Goal: Task Accomplishment & Management: Manage account settings

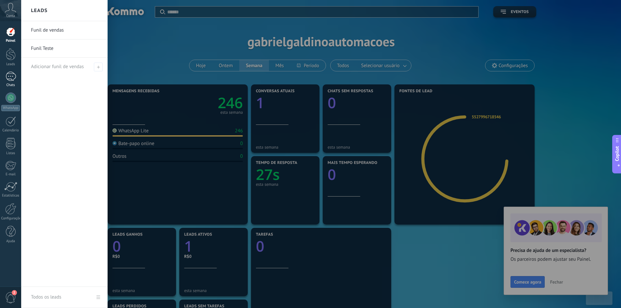
click at [11, 75] on div "1" at bounding box center [11, 76] width 10 height 9
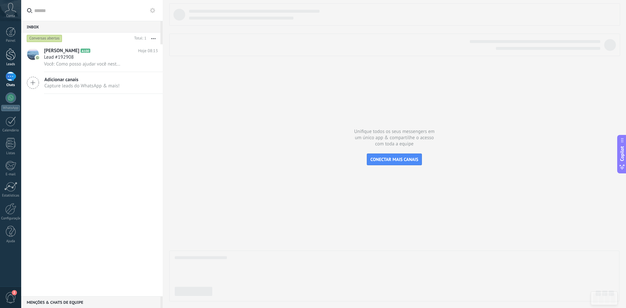
click at [13, 55] on div at bounding box center [11, 54] width 10 height 12
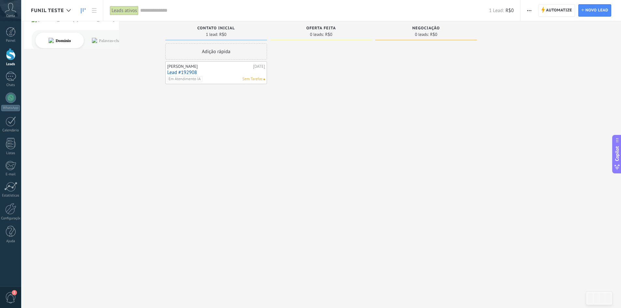
click at [51, 14] on div "Funil Teste" at bounding box center [52, 10] width 43 height 21
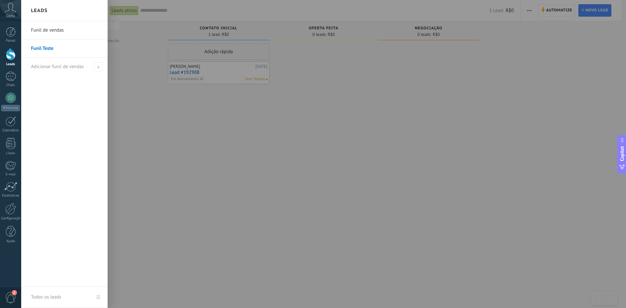
click at [52, 30] on link "Funil de vendas" at bounding box center [66, 30] width 70 height 18
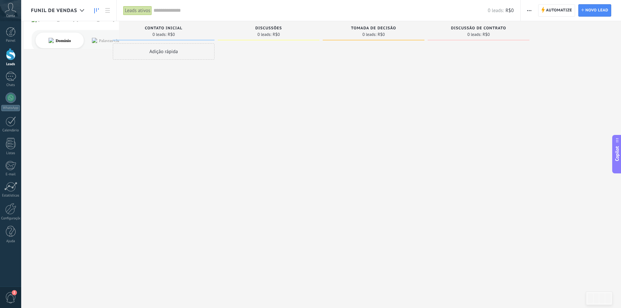
click at [66, 7] on span "Funil de vendas" at bounding box center [54, 10] width 46 height 6
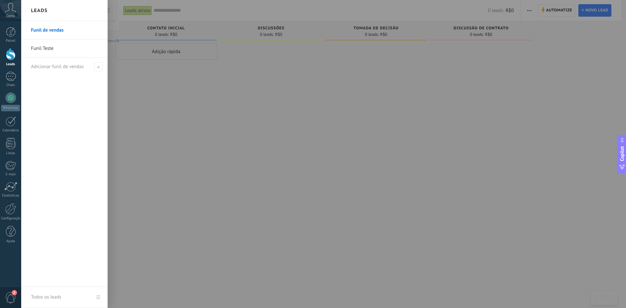
click at [96, 297] on link "Todos os leads" at bounding box center [64, 297] width 86 height 21
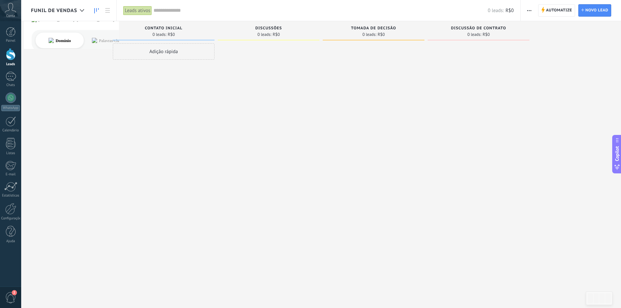
click at [74, 12] on span "Funil de vendas" at bounding box center [54, 10] width 46 height 6
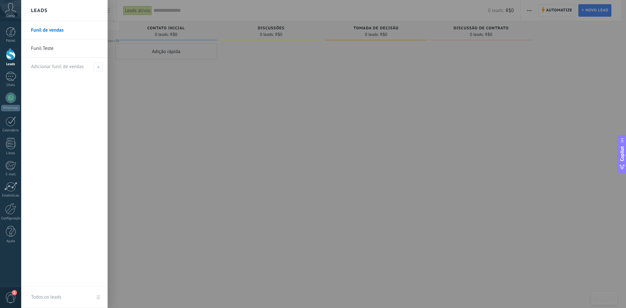
click at [47, 296] on div "Todos os leads" at bounding box center [46, 297] width 30 height 18
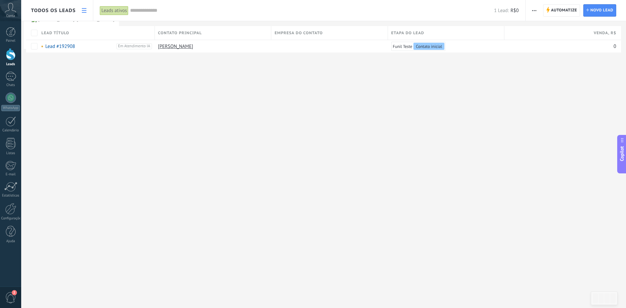
click at [85, 8] on use at bounding box center [84, 10] width 5 height 5
click at [83, 12] on icon at bounding box center [84, 10] width 5 height 5
click at [6, 76] on div "1" at bounding box center [11, 76] width 10 height 9
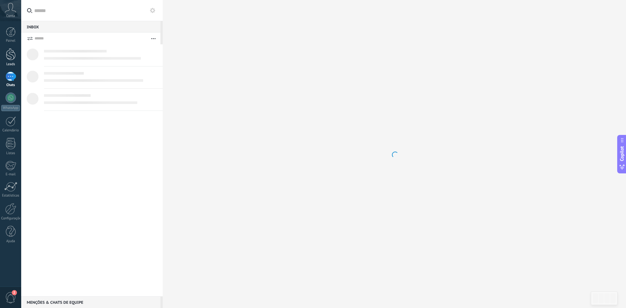
click at [7, 56] on div at bounding box center [11, 54] width 10 height 12
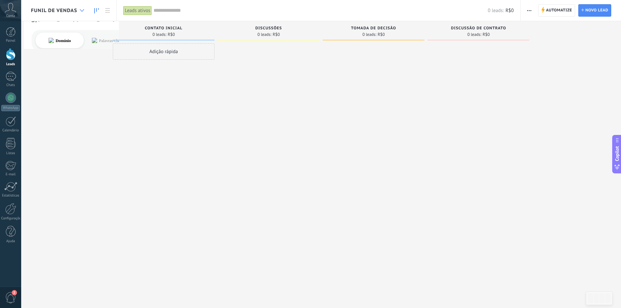
click at [87, 12] on div at bounding box center [82, 10] width 11 height 13
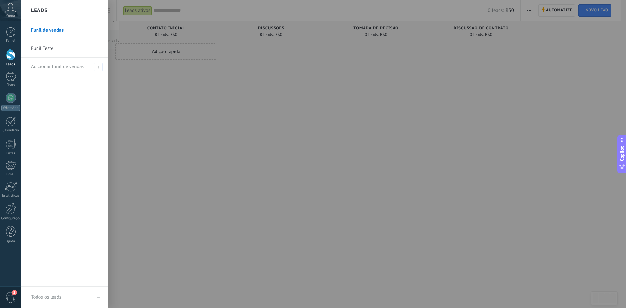
click at [61, 51] on link "Funil Teste" at bounding box center [66, 48] width 70 height 18
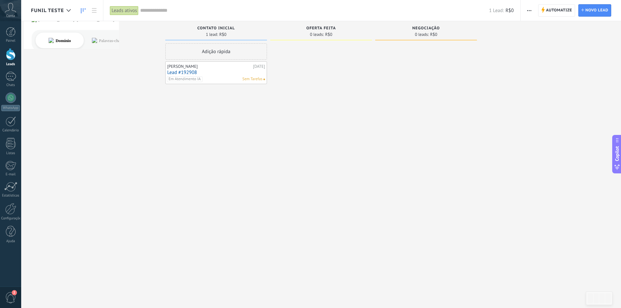
click at [175, 72] on link "Lead #192908" at bounding box center [216, 73] width 98 height 6
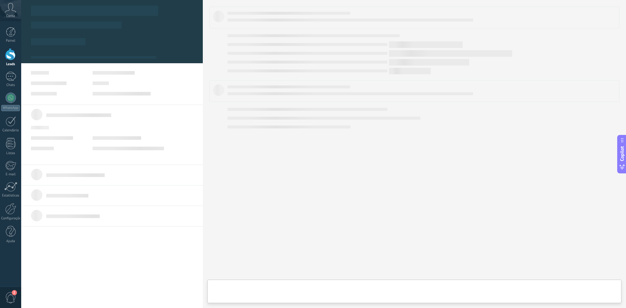
type textarea "**********"
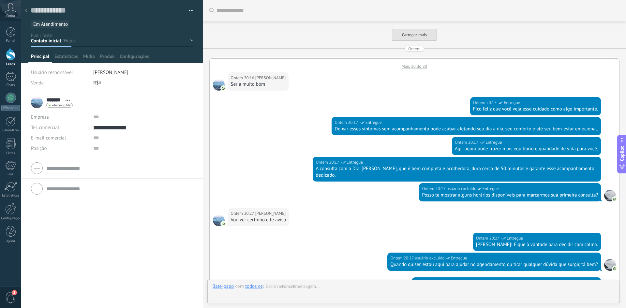
scroll to position [368, 0]
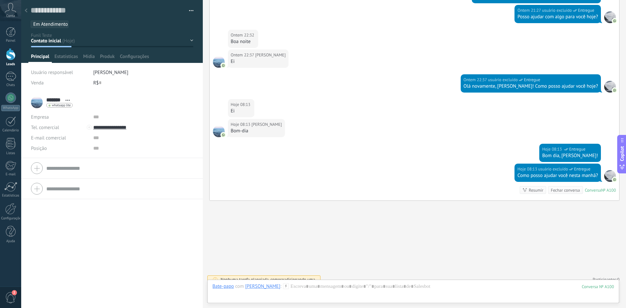
drag, startPoint x: 30, startPoint y: 116, endPoint x: 53, endPoint y: 118, distance: 23.6
click at [53, 118] on li "******* [PERSON_NAME] ******* [PERSON_NAME] Abrir detalhes Copiar nome" at bounding box center [112, 125] width 182 height 66
drag, startPoint x: 32, startPoint y: 73, endPoint x: 72, endPoint y: 71, distance: 39.8
click at [72, 71] on span "Usuário responsável" at bounding box center [52, 72] width 42 height 6
click at [60, 72] on span "Usuário responsável" at bounding box center [52, 72] width 42 height 6
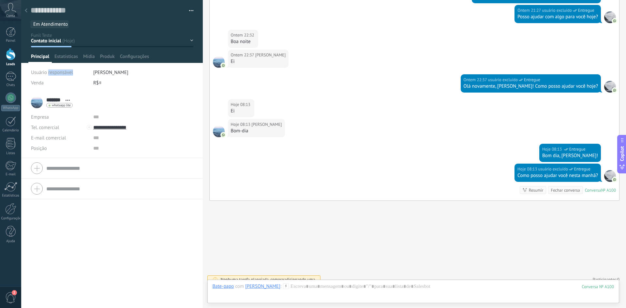
click at [60, 72] on span "Usuário responsável" at bounding box center [52, 72] width 42 height 6
click at [43, 117] on div "Empresa" at bounding box center [59, 117] width 57 height 10
drag, startPoint x: 45, startPoint y: 127, endPoint x: 29, endPoint y: 127, distance: 16.3
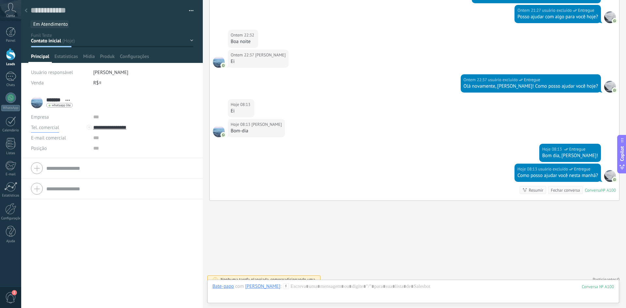
click at [29, 127] on li "******* [PERSON_NAME] ******* [PERSON_NAME] Abrir detalhes Copiar nome" at bounding box center [112, 125] width 182 height 66
click at [27, 127] on li "******* [PERSON_NAME] ******* [PERSON_NAME] Abrir detalhes Copiar nome" at bounding box center [112, 125] width 182 height 66
drag, startPoint x: 31, startPoint y: 128, endPoint x: 62, endPoint y: 128, distance: 30.6
click at [62, 128] on li "******* [PERSON_NAME] ******* [PERSON_NAME] Abrir detalhes Copiar nome" at bounding box center [112, 125] width 182 height 66
drag, startPoint x: 29, startPoint y: 138, endPoint x: 68, endPoint y: 139, distance: 38.5
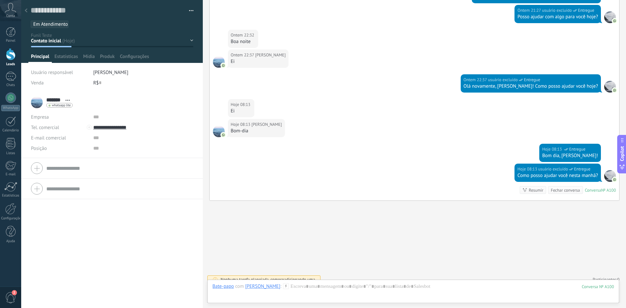
click at [68, 139] on li "******* [PERSON_NAME] ******* [PERSON_NAME] Abrir detalhes Copiar nome" at bounding box center [112, 125] width 182 height 66
click at [26, 134] on li "******* [PERSON_NAME] ******* [PERSON_NAME] Abrir detalhes Copiar nome" at bounding box center [112, 125] width 182 height 66
click at [40, 128] on span "Tel. comercial" at bounding box center [45, 128] width 28 height 6
click at [36, 150] on span "Celular" at bounding box center [53, 150] width 59 height 6
click at [28, 127] on li "******* [PERSON_NAME] ******* [PERSON_NAME] Abrir detalhes Copiar nome" at bounding box center [112, 125] width 182 height 66
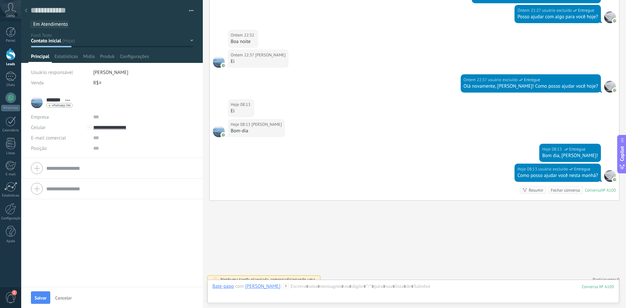
click at [41, 290] on div "Salvar Cancelar" at bounding box center [112, 297] width 182 height 21
click at [40, 296] on span "Salvar" at bounding box center [41, 298] width 12 height 5
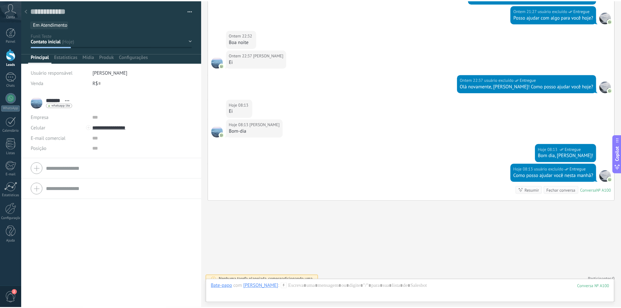
scroll to position [391, 0]
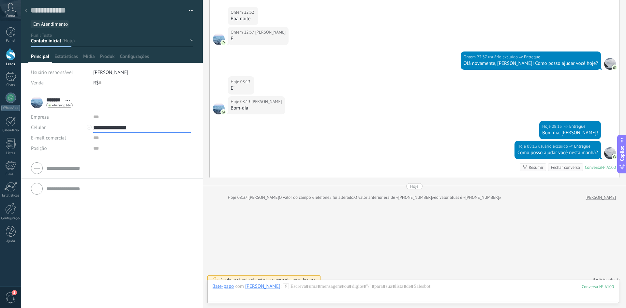
drag, startPoint x: 140, startPoint y: 128, endPoint x: 71, endPoint y: 129, distance: 68.8
click at [71, 129] on div "Tel. comercial Comercial direto Celular Faz Casa Outros Celular" at bounding box center [112, 127] width 162 height 10
type input "**********"
click at [86, 227] on div "******* [PERSON_NAME] ******* [PERSON_NAME] Abrir detalhes Copiar nome" at bounding box center [112, 200] width 182 height 216
click at [63, 57] on span "Estatísticas" at bounding box center [65, 57] width 23 height 9
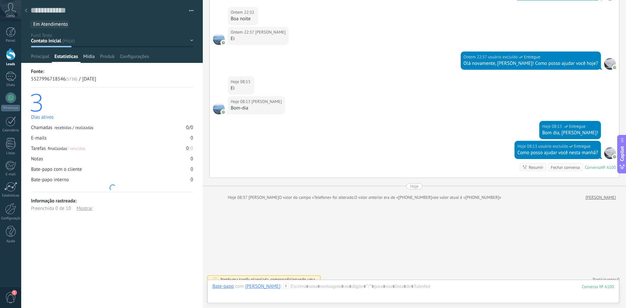
click at [84, 57] on span "Mídia" at bounding box center [89, 57] width 12 height 9
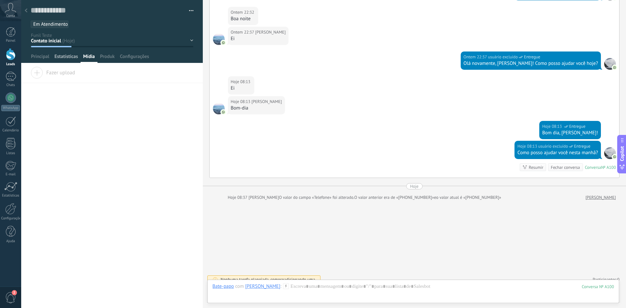
click at [66, 59] on span "Estatísticas" at bounding box center [65, 57] width 23 height 9
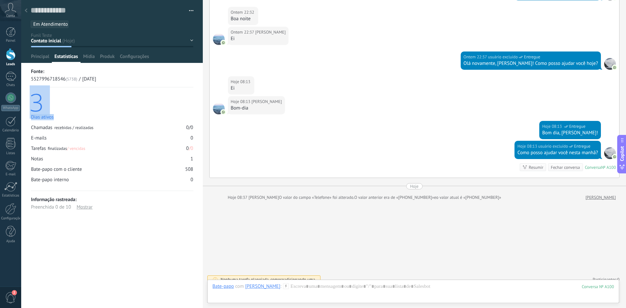
drag, startPoint x: 31, startPoint y: 118, endPoint x: 53, endPoint y: 118, distance: 22.8
click at [53, 118] on div "3 Dias ativos" at bounding box center [112, 105] width 162 height 30
click at [48, 118] on div "Dias ativos" at bounding box center [112, 117] width 162 height 6
drag, startPoint x: 108, startPoint y: 81, endPoint x: 27, endPoint y: 82, distance: 80.8
click at [27, 82] on div "Salvar e criar Imprimir Gerenciar tags Exportar para o Excel" at bounding box center [112, 112] width 182 height 225
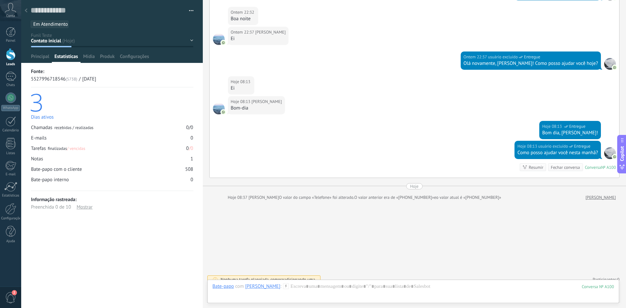
click at [62, 107] on div "3" at bounding box center [112, 101] width 164 height 23
click at [94, 58] on span "Mídia" at bounding box center [89, 57] width 12 height 9
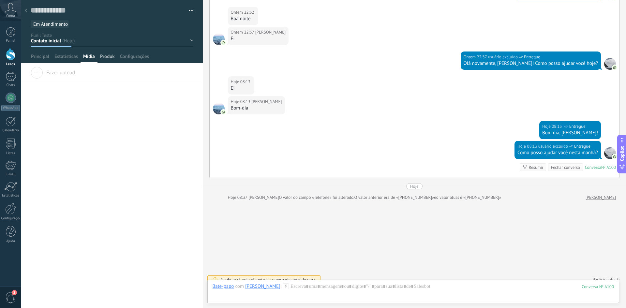
click at [97, 56] on div "Produk" at bounding box center [107, 57] width 20 height 9
click at [120, 55] on span "Configurações" at bounding box center [134, 57] width 29 height 9
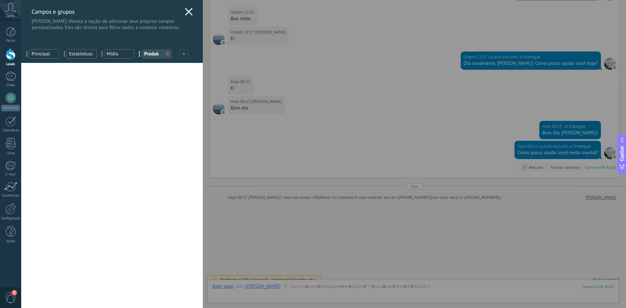
click at [185, 11] on use at bounding box center [188, 11] width 7 height 7
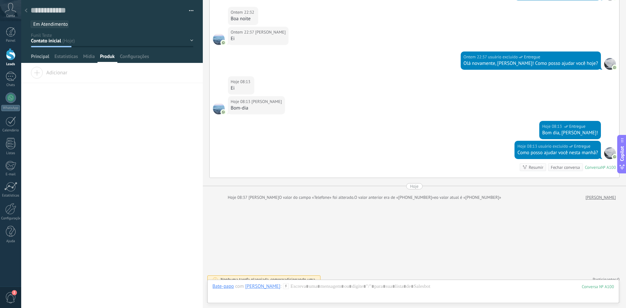
click at [34, 57] on span "Principal" at bounding box center [40, 57] width 18 height 9
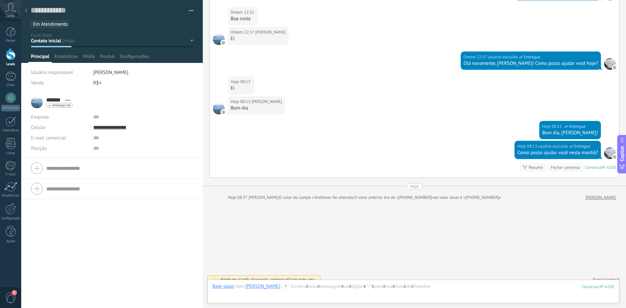
drag, startPoint x: 90, startPoint y: 73, endPoint x: 143, endPoint y: 73, distance: 52.5
click at [143, 73] on div "Usuário responsável [PERSON_NAME]" at bounding box center [112, 72] width 162 height 10
click at [144, 71] on li "[PERSON_NAME]" at bounding box center [143, 72] width 100 height 10
click at [82, 69] on div "Usuário responsável" at bounding box center [59, 72] width 57 height 10
click at [95, 72] on span "[PERSON_NAME]" at bounding box center [110, 72] width 35 height 6
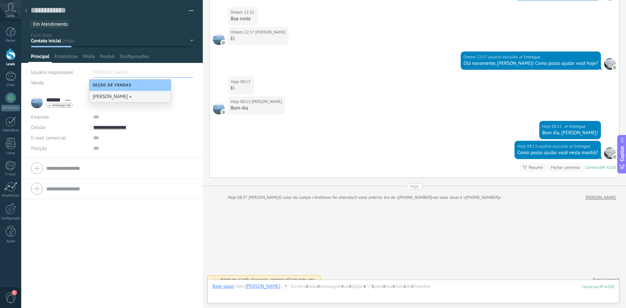
click at [78, 75] on div "Usuário responsável" at bounding box center [59, 72] width 57 height 10
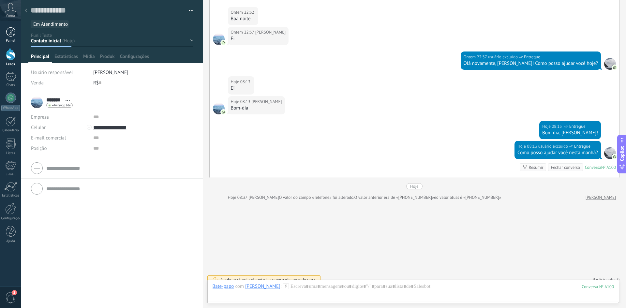
click at [13, 36] on div at bounding box center [11, 32] width 10 height 10
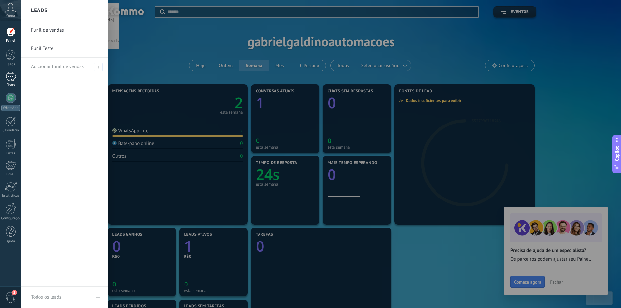
click at [8, 76] on div "1" at bounding box center [11, 76] width 10 height 9
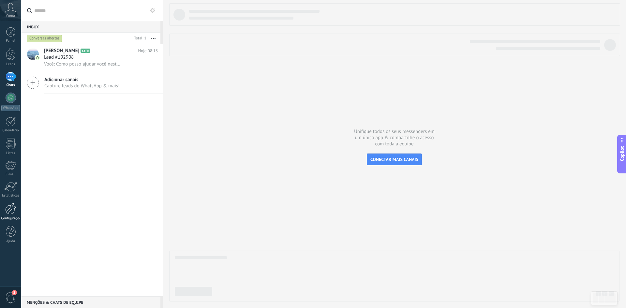
click at [13, 205] on div at bounding box center [10, 208] width 11 height 11
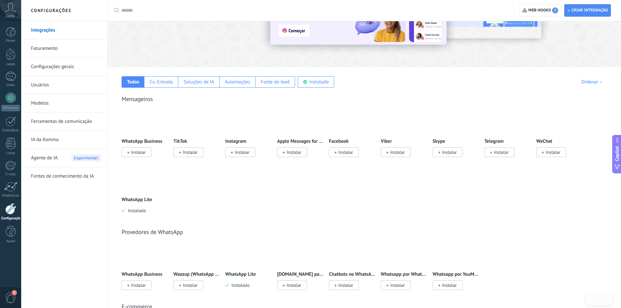
scroll to position [65, 0]
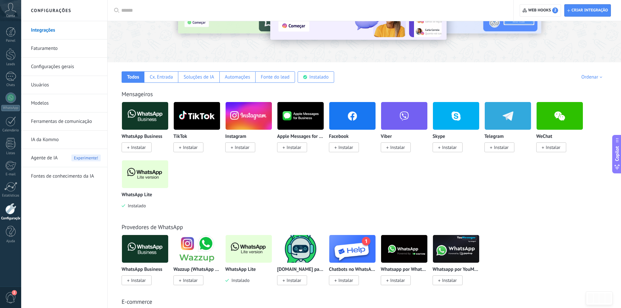
click at [157, 172] on img at bounding box center [145, 174] width 46 height 32
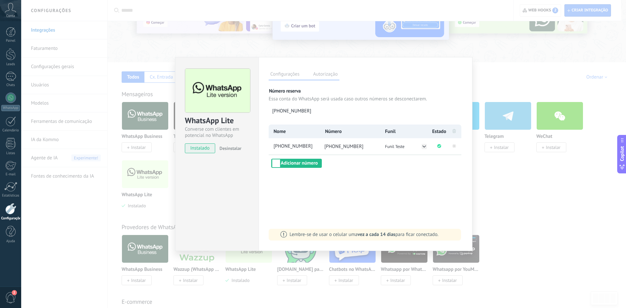
click at [318, 74] on label "Autorização" at bounding box center [325, 74] width 28 height 9
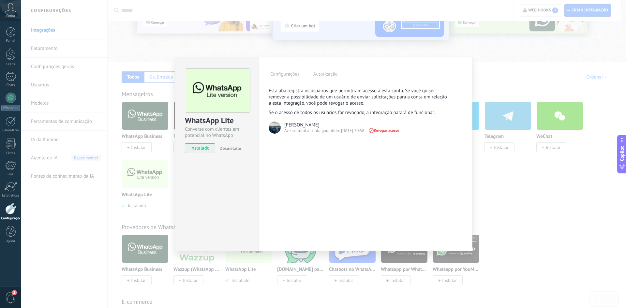
click at [293, 75] on label "Configurações" at bounding box center [285, 74] width 32 height 9
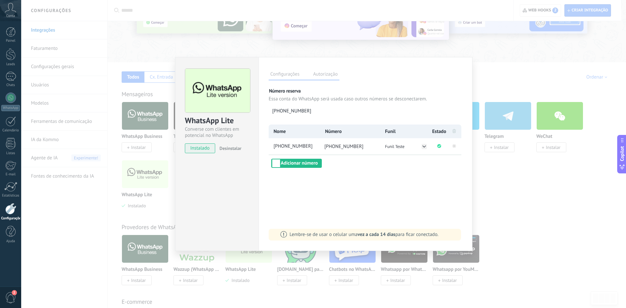
click at [166, 49] on div "WhatsApp Lite Converse com clientes em potencial no WhatsApp instalado Desinsta…" at bounding box center [323, 154] width 605 height 308
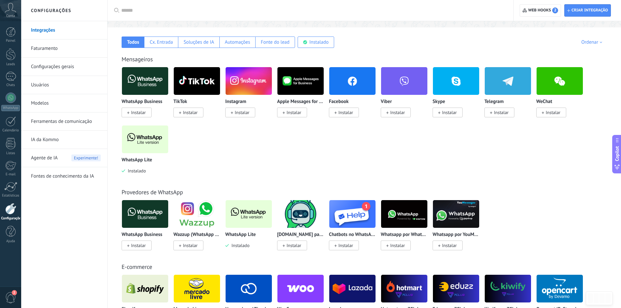
scroll to position [98, 0]
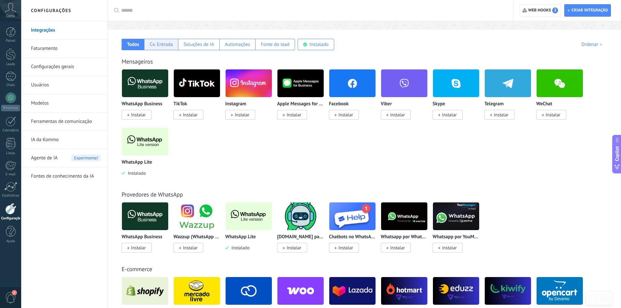
click at [160, 48] on div "Cx. Entrada" at bounding box center [161, 44] width 34 height 11
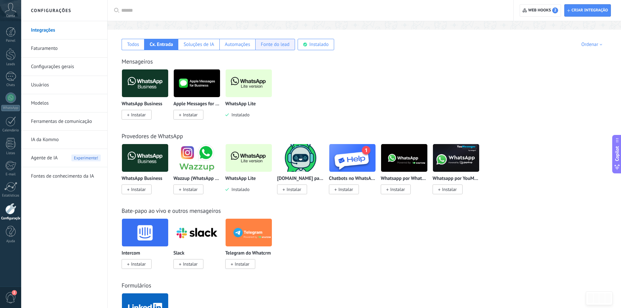
click at [260, 44] on div "Fonte do lead" at bounding box center [275, 44] width 40 height 11
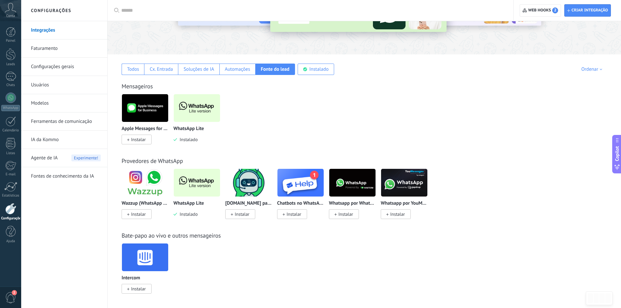
scroll to position [70, 0]
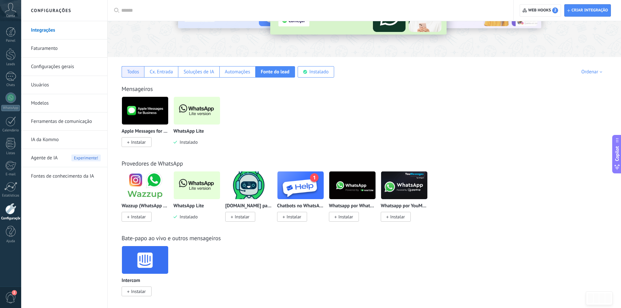
click at [133, 68] on div "Todos" at bounding box center [133, 71] width 22 height 11
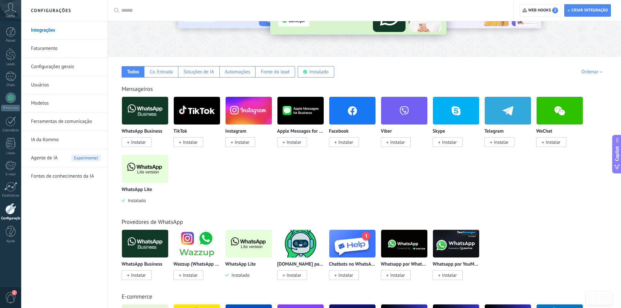
click at [241, 142] on span "Instalar" at bounding box center [242, 142] width 15 height 6
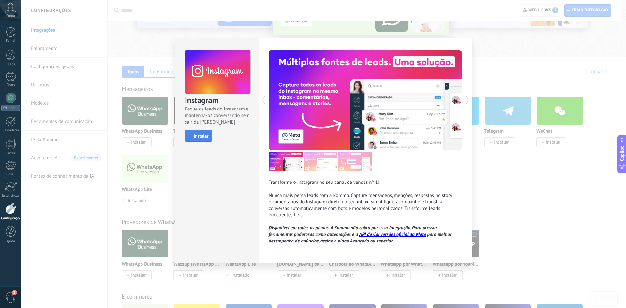
click at [207, 134] on span "Instalar" at bounding box center [201, 136] width 15 height 5
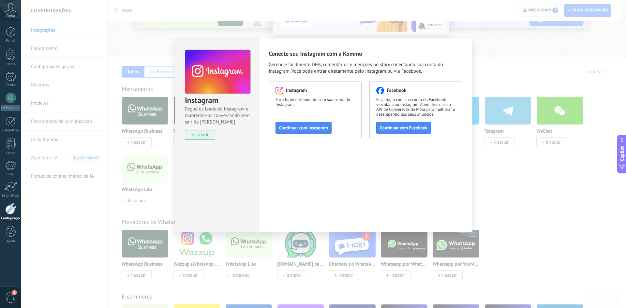
click at [527, 185] on div "Instagram Pegue os leads do Instagram e mantenha-os conversando sem sair da Kom…" at bounding box center [323, 154] width 605 height 308
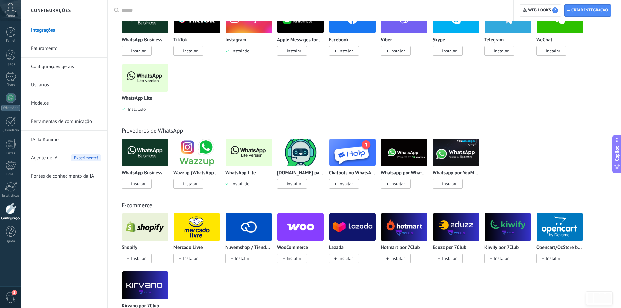
scroll to position [103, 0]
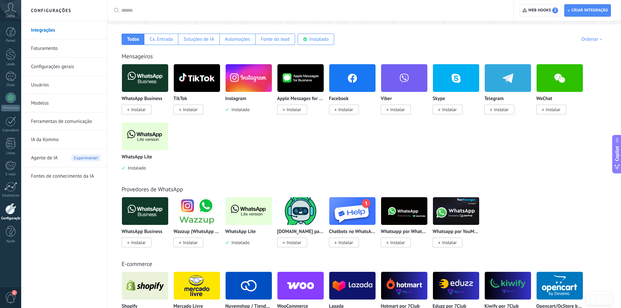
click at [161, 146] on img at bounding box center [145, 137] width 46 height 32
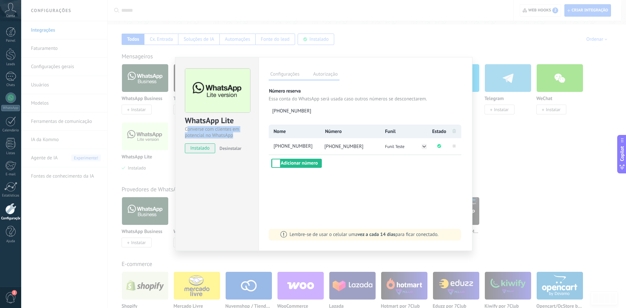
drag, startPoint x: 187, startPoint y: 130, endPoint x: 237, endPoint y: 138, distance: 51.2
click at [237, 138] on div "Converse com clientes em potencial no WhatsApp" at bounding box center [217, 132] width 64 height 12
click at [219, 136] on div "Converse com clientes em potencial no WhatsApp" at bounding box center [217, 132] width 64 height 12
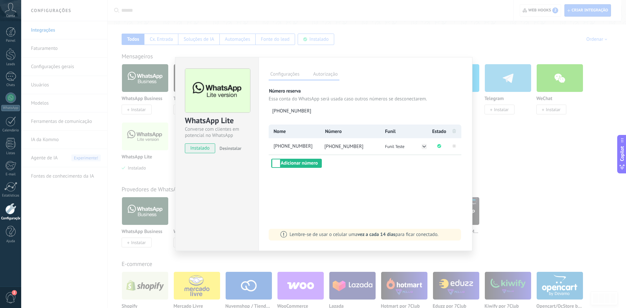
click at [395, 175] on div "Configurações Autorização Esta aba registra os usuários que permitiram acesso à…" at bounding box center [365, 154] width 214 height 194
drag, startPoint x: 395, startPoint y: 131, endPoint x: 385, endPoint y: 131, distance: 10.4
click at [385, 131] on li "Funil" at bounding box center [405, 132] width 51 height 14
click at [387, 131] on span "Funil" at bounding box center [390, 131] width 10 height 6
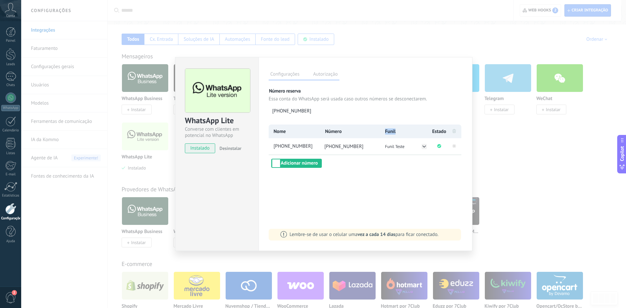
click at [388, 131] on span "Funil" at bounding box center [390, 131] width 10 height 6
drag, startPoint x: 326, startPoint y: 146, endPoint x: 366, endPoint y: 147, distance: 40.4
click at [366, 147] on li "[PHONE_NUMBER]" at bounding box center [349, 146] width 61 height 16
click at [332, 133] on span "Número" at bounding box center [333, 131] width 17 height 6
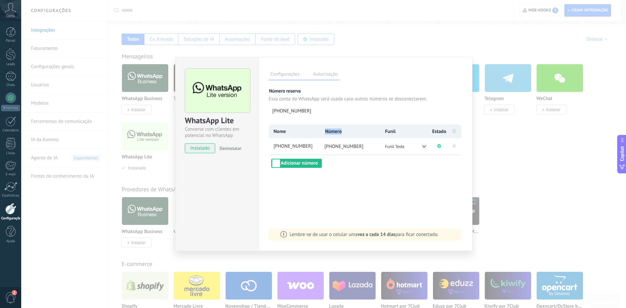
click at [339, 132] on span "Número" at bounding box center [333, 131] width 17 height 6
drag, startPoint x: 367, startPoint y: 147, endPoint x: 324, endPoint y: 146, distance: 42.7
click at [324, 146] on li "[PHONE_NUMBER]" at bounding box center [349, 146] width 61 height 16
click at [340, 160] on div "Nome Número Funil Estado [PHONE_NUMBER] [PHONE_NUMBER] Funil Teste Adicionar nú…" at bounding box center [366, 146] width 194 height 43
click at [363, 146] on span "[PHONE_NUMBER]" at bounding box center [343, 146] width 39 height 6
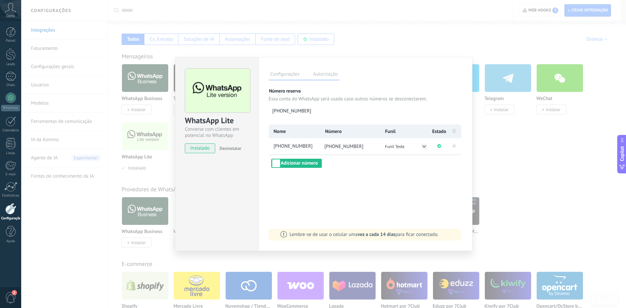
click at [363, 146] on span "[PHONE_NUMBER]" at bounding box center [343, 146] width 39 height 6
click at [361, 155] on div "Nome Número Funil Estado [PHONE_NUMBER] [PHONE_NUMBER] Funil Teste Adicionar nú…" at bounding box center [366, 146] width 194 height 43
click at [363, 146] on span "[PHONE_NUMBER]" at bounding box center [343, 146] width 39 height 6
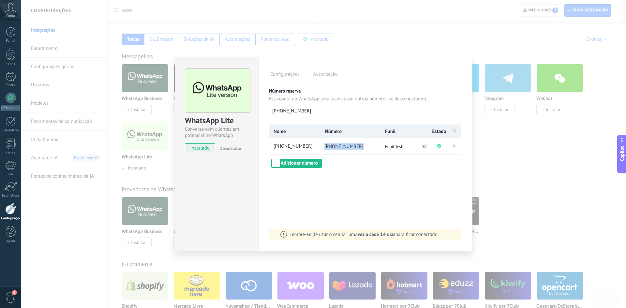
click at [363, 146] on span "[PHONE_NUMBER]" at bounding box center [343, 146] width 39 height 6
click at [379, 147] on li "[PHONE_NUMBER]" at bounding box center [349, 146] width 61 height 16
click at [390, 147] on span "Funil Teste" at bounding box center [395, 147] width 20 height 6
click at [391, 146] on div "Funil de vendas" at bounding box center [405, 146] width 45 height 7
click at [399, 163] on div "Nome Número Funil Estado [PHONE_NUMBER] [PHONE_NUMBER] Funil Teste Adicionar nú…" at bounding box center [366, 146] width 194 height 43
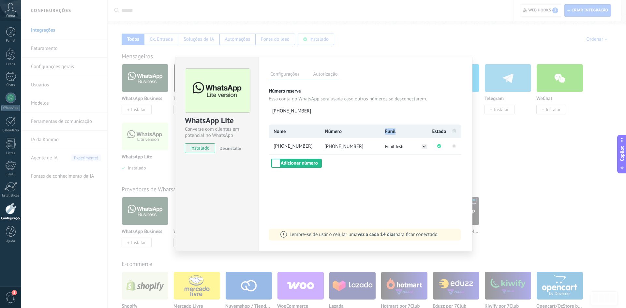
drag, startPoint x: 393, startPoint y: 131, endPoint x: 385, endPoint y: 131, distance: 8.5
click at [385, 131] on li "Funil" at bounding box center [405, 132] width 51 height 14
click at [385, 131] on span "Funil" at bounding box center [390, 131] width 10 height 6
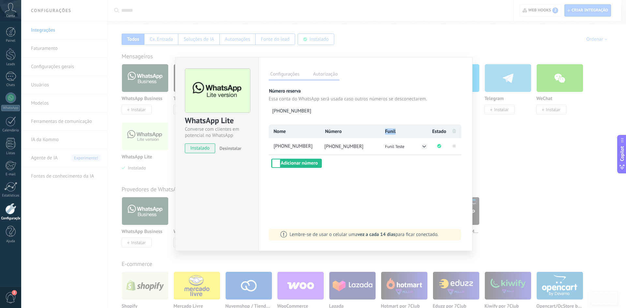
click at [385, 131] on span "Funil" at bounding box center [390, 131] width 10 height 6
click at [328, 131] on span "Número" at bounding box center [333, 131] width 17 height 6
click at [325, 132] on span "Número" at bounding box center [333, 131] width 17 height 6
drag, startPoint x: 273, startPoint y: 100, endPoint x: 423, endPoint y: 100, distance: 150.6
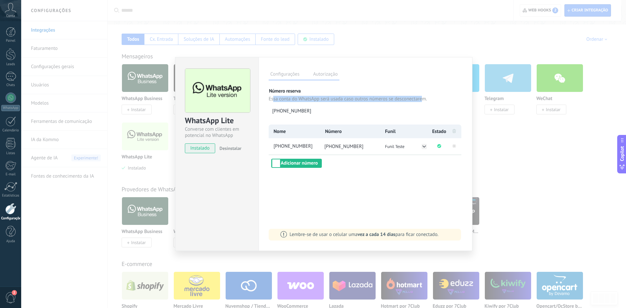
click at [423, 100] on p "Essa conta do WhatsApp será usada caso outros números se desconectarem." at bounding box center [366, 99] width 194 height 6
click at [370, 100] on p "Essa conta do WhatsApp será usada caso outros números se desconectarem." at bounding box center [366, 99] width 194 height 6
click at [397, 100] on p "Essa conta do WhatsApp será usada caso outros números se desconectarem." at bounding box center [366, 99] width 194 height 6
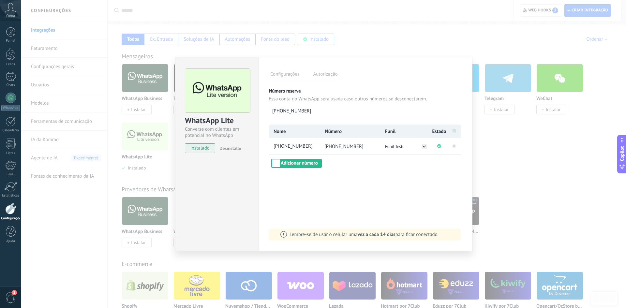
click at [388, 100] on p "Essa conta do WhatsApp será usada caso outros números se desconectarem." at bounding box center [366, 99] width 194 height 6
click at [379, 100] on p "Essa conta do WhatsApp será usada caso outros números se desconectarem." at bounding box center [366, 99] width 194 height 6
click at [403, 99] on p "Essa conta do WhatsApp será usada caso outros números se desconectarem." at bounding box center [366, 99] width 194 height 6
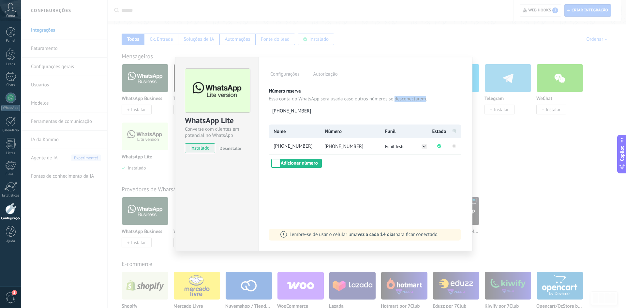
click at [403, 99] on p "Essa conta do WhatsApp será usada caso outros números se desconectarem." at bounding box center [366, 99] width 194 height 6
click at [377, 99] on p "Essa conta do WhatsApp será usada caso outros números se desconectarem." at bounding box center [366, 99] width 194 height 6
click at [316, 56] on div "WhatsApp Lite Converse com clientes em potencial no WhatsApp instalado Desinsta…" at bounding box center [323, 154] width 605 height 308
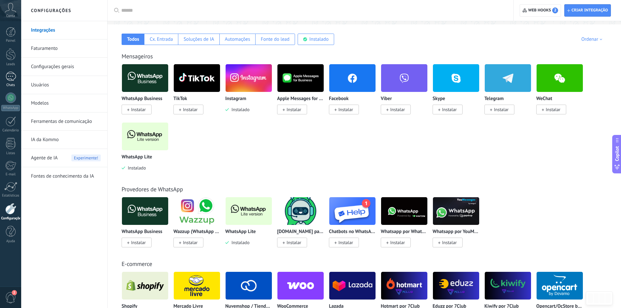
click at [9, 77] on div "1" at bounding box center [11, 76] width 10 height 9
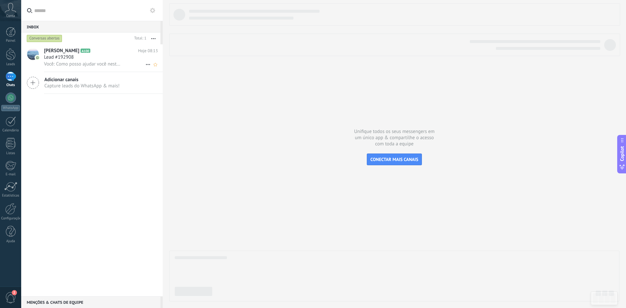
click at [95, 61] on div "Você: Como posso ajudar você nesta manhã?" at bounding box center [101, 64] width 114 height 7
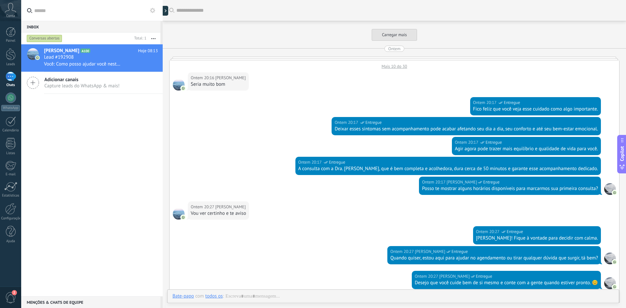
scroll to position [389, 0]
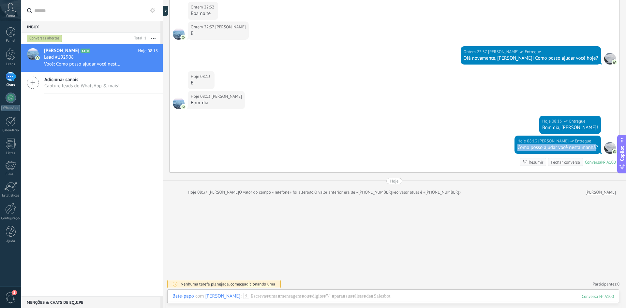
drag, startPoint x: 516, startPoint y: 146, endPoint x: 594, endPoint y: 146, distance: 77.3
click at [594, 146] on div "Como posso ajudar você nesta manhã?" at bounding box center [557, 147] width 81 height 7
click at [543, 148] on div "Como posso ajudar você nesta manhã?" at bounding box center [557, 147] width 81 height 7
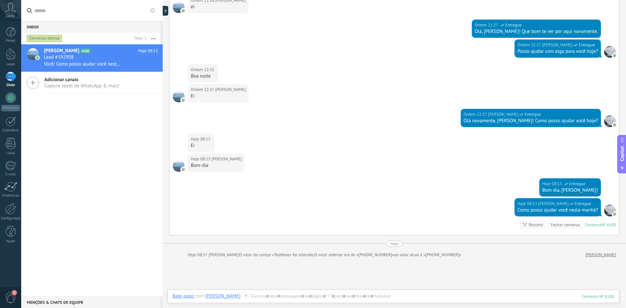
scroll to position [324, 0]
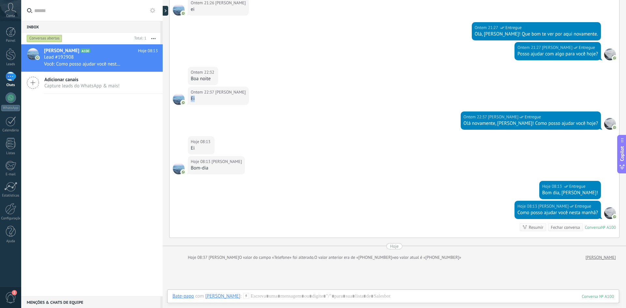
drag, startPoint x: 195, startPoint y: 98, endPoint x: 190, endPoint y: 98, distance: 4.6
click at [190, 98] on div "Ontem 22:37 [PERSON_NAME]" at bounding box center [218, 96] width 61 height 18
click at [191, 79] on div "Boa noite" at bounding box center [203, 79] width 24 height 7
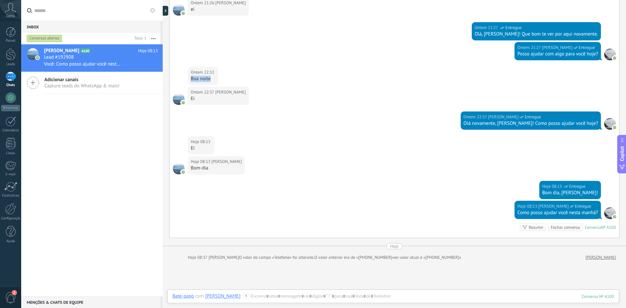
click at [191, 79] on div "Boa noite" at bounding box center [203, 79] width 24 height 7
click at [190, 79] on div "Ontem 22:32 [PERSON_NAME] noite" at bounding box center [203, 76] width 30 height 18
click at [191, 79] on div "Boa noite" at bounding box center [203, 79] width 24 height 7
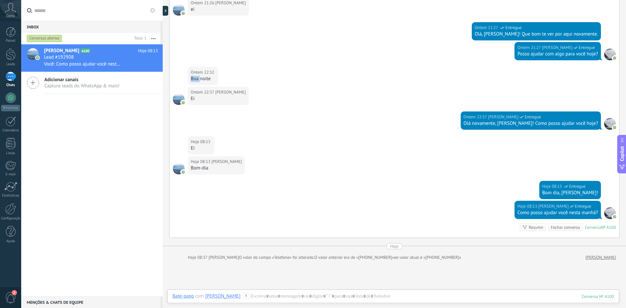
click at [191, 79] on div "Boa noite" at bounding box center [203, 79] width 24 height 7
click at [189, 79] on div "Ontem 22:32 [PERSON_NAME] noite" at bounding box center [203, 76] width 30 height 18
click at [191, 79] on div "Boa noite" at bounding box center [203, 79] width 24 height 7
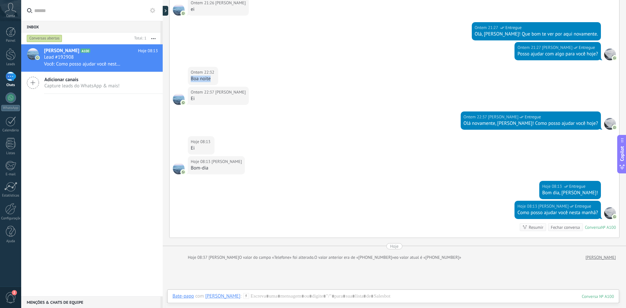
click at [190, 79] on div "Ontem 22:32 [PERSON_NAME] noite" at bounding box center [203, 76] width 30 height 18
click at [192, 79] on div "Boa noite" at bounding box center [203, 79] width 24 height 7
click at [189, 79] on div "Ontem 22:32 [PERSON_NAME] noite" at bounding box center [203, 76] width 30 height 18
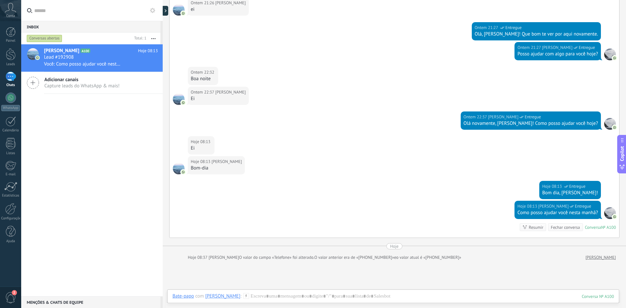
click at [191, 79] on div "Boa noite" at bounding box center [203, 79] width 24 height 7
click at [178, 67] on div "Ontem 22:32 [PERSON_NAME] noite" at bounding box center [395, 77] width 450 height 20
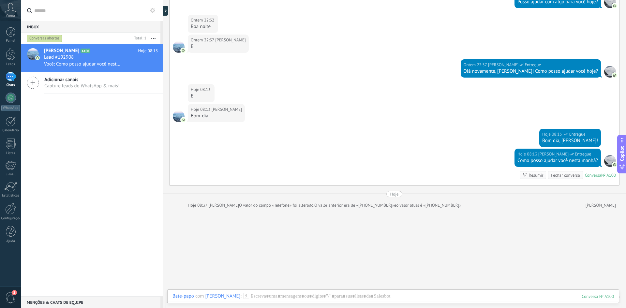
scroll to position [391, 0]
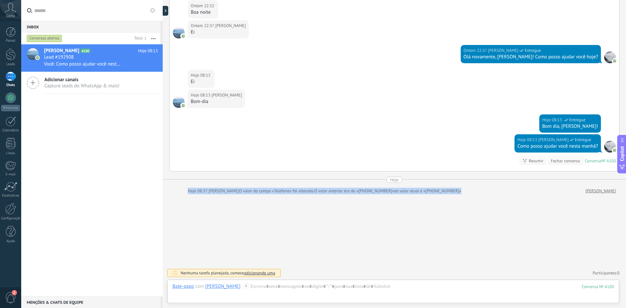
drag, startPoint x: 459, startPoint y: 190, endPoint x: 179, endPoint y: 190, distance: 280.0
click at [179, 190] on div "Hoje 08:37 [PERSON_NAME] O valor do campo «Telefone» foi alterado. O valor ante…" at bounding box center [394, 191] width 450 height 7
click at [179, 190] on div at bounding box center [179, 191] width 12 height 6
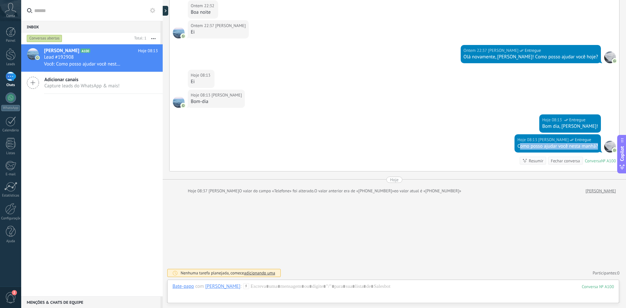
drag, startPoint x: 595, startPoint y: 147, endPoint x: 518, endPoint y: 146, distance: 77.6
click at [517, 147] on div "Como posso ajudar você nesta manhã?" at bounding box center [557, 146] width 81 height 7
click at [518, 145] on div "Como posso ajudar você nesta manhã?" at bounding box center [557, 146] width 81 height 7
click at [517, 146] on div "Como posso ajudar você nesta manhã?" at bounding box center [557, 146] width 81 height 7
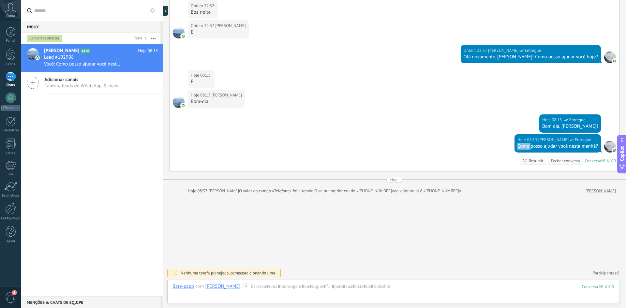
click at [517, 146] on div "Como posso ajudar você nesta manhã?" at bounding box center [557, 146] width 81 height 7
click at [545, 145] on div "Como posso ajudar você nesta manhã?" at bounding box center [557, 146] width 81 height 7
click at [535, 145] on div "Como posso ajudar você nesta manhã?" at bounding box center [557, 146] width 81 height 7
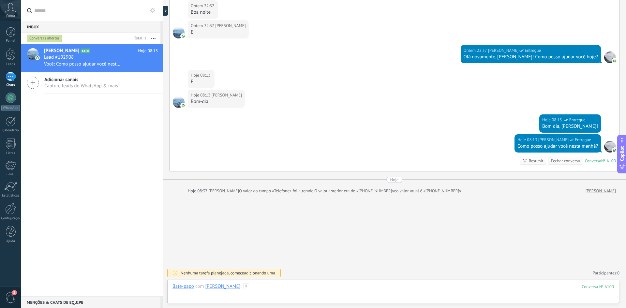
click at [277, 293] on div at bounding box center [392, 293] width 441 height 20
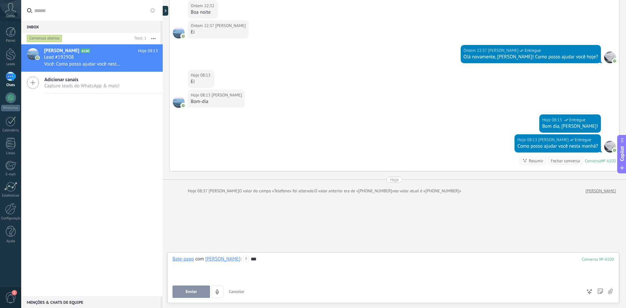
click at [195, 290] on span "Enviar" at bounding box center [190, 291] width 11 height 5
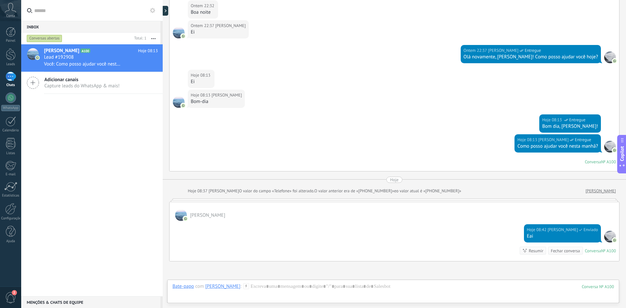
scroll to position [458, 0]
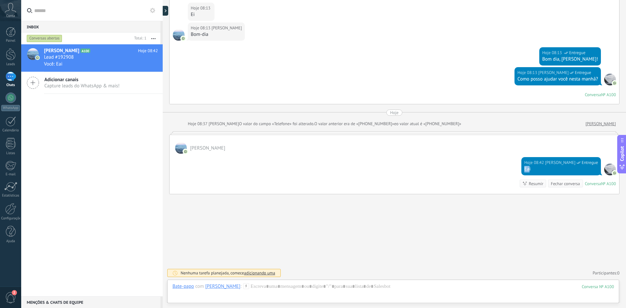
drag, startPoint x: 529, startPoint y: 170, endPoint x: 514, endPoint y: 169, distance: 14.3
click at [519, 169] on div "Hoje 08:42 [PERSON_NAME] Entregue Eai Conversa № A100 Conversa № A100 Resumir R…" at bounding box center [395, 174] width 450 height 40
click at [454, 169] on div "Hoje 08:42 [PERSON_NAME] Entregue Eai Conversa № A100 Conversa № A100 Resumir R…" at bounding box center [395, 174] width 450 height 40
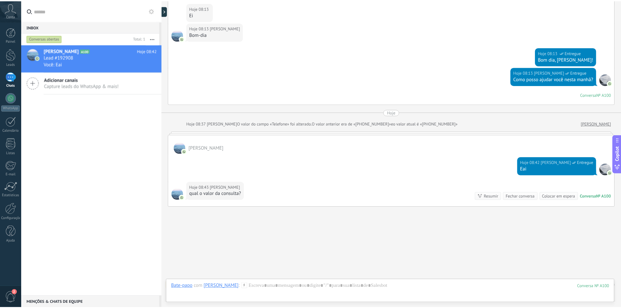
scroll to position [470, 0]
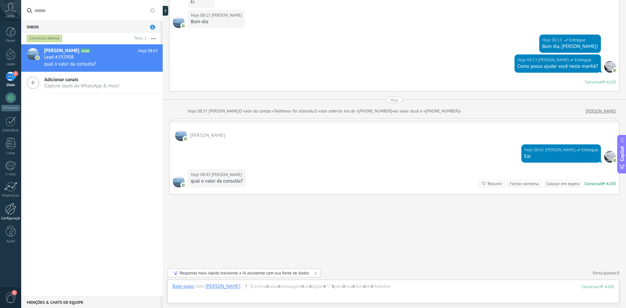
click at [15, 212] on div at bounding box center [10, 208] width 11 height 11
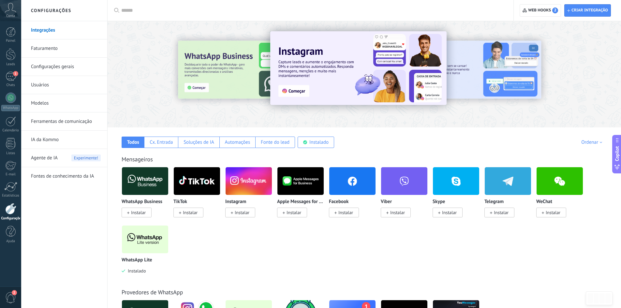
click at [155, 241] on img at bounding box center [145, 240] width 46 height 32
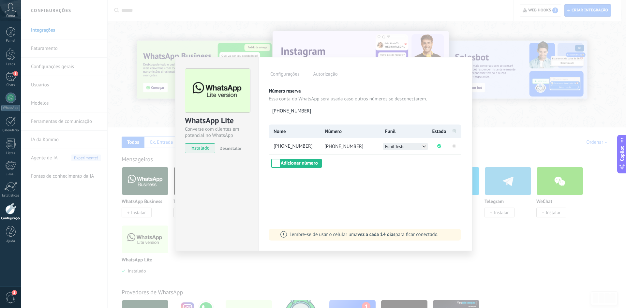
click at [410, 146] on button "Funil Teste" at bounding box center [405, 146] width 45 height 7
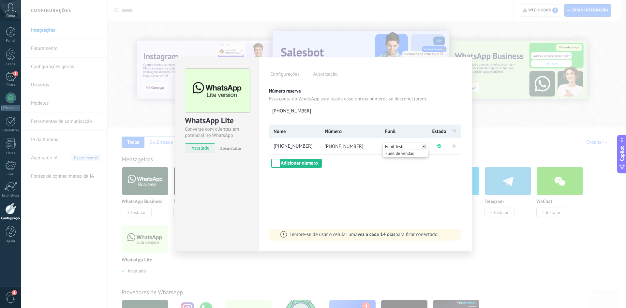
click at [389, 116] on div "[PHONE_NUMBER]" at bounding box center [366, 110] width 194 height 11
click at [400, 144] on span "Funil Teste" at bounding box center [395, 147] width 20 height 6
click at [401, 152] on span "Funil de vendas" at bounding box center [399, 154] width 28 height 6
click at [400, 148] on span "Funil de vendas" at bounding box center [399, 147] width 28 height 6
click at [398, 152] on span "Funil Teste" at bounding box center [395, 154] width 20 height 6
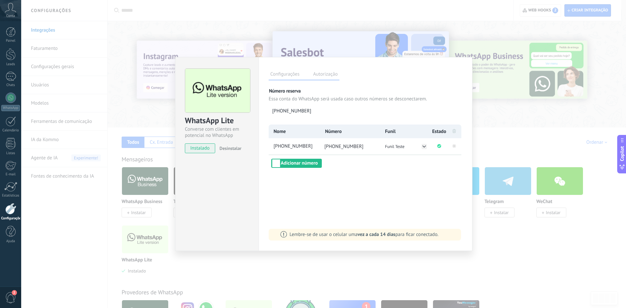
click at [401, 169] on div "Configurações Autorização Esta aba registra os usuários que permitiram acesso à…" at bounding box center [365, 154] width 214 height 194
click at [380, 145] on li "Funil Teste" at bounding box center [405, 146] width 51 height 16
click at [385, 132] on span "Funil" at bounding box center [390, 131] width 10 height 6
click at [384, 131] on li "Funil" at bounding box center [405, 132] width 51 height 14
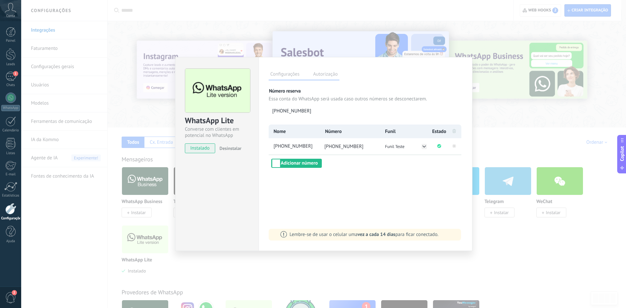
click at [386, 131] on span "Funil" at bounding box center [390, 131] width 10 height 6
click at [383, 131] on li "Funil" at bounding box center [405, 132] width 51 height 14
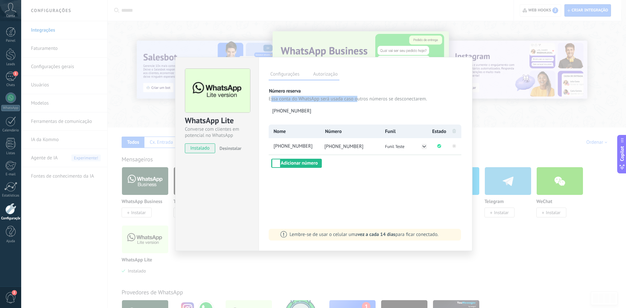
drag, startPoint x: 272, startPoint y: 100, endPoint x: 354, endPoint y: 99, distance: 82.5
click at [356, 99] on p "Essa conta do WhatsApp será usada caso outros números se desconectarem." at bounding box center [366, 99] width 194 height 6
click at [312, 96] on p "Essa conta do WhatsApp será usada caso outros números se desconectarem." at bounding box center [366, 99] width 194 height 6
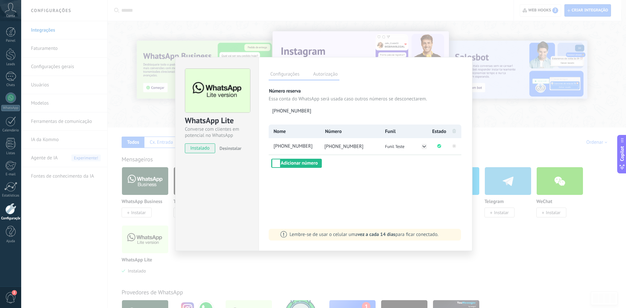
click at [519, 268] on div "WhatsApp Lite Converse com clientes em potencial no WhatsApp instalado Desinsta…" at bounding box center [323, 154] width 605 height 308
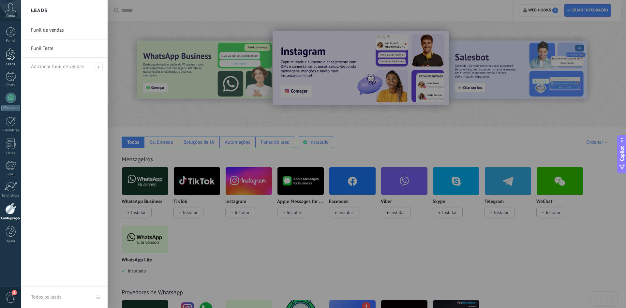
click at [9, 57] on div at bounding box center [11, 54] width 10 height 12
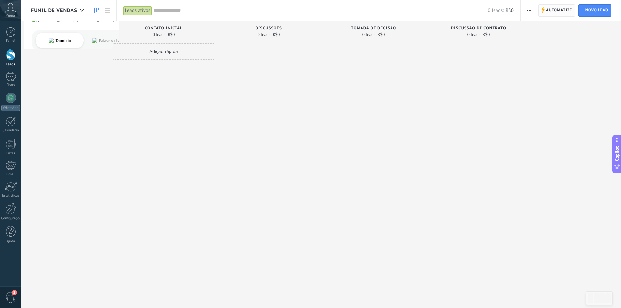
click at [562, 8] on span "Automatize" at bounding box center [559, 11] width 26 height 12
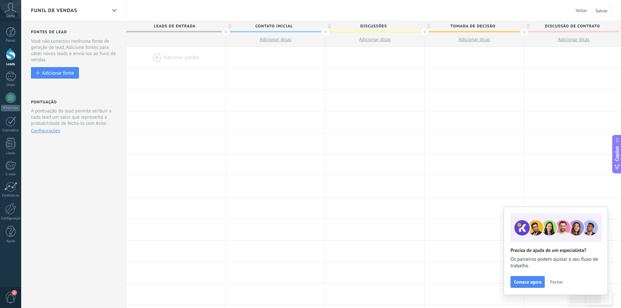
click at [370, 25] on span "Discussões" at bounding box center [373, 26] width 96 height 10
click at [388, 14] on div "Funil de vendas Voltar Cancelar Salvar" at bounding box center [321, 10] width 600 height 21
click at [113, 12] on div at bounding box center [114, 10] width 11 height 13
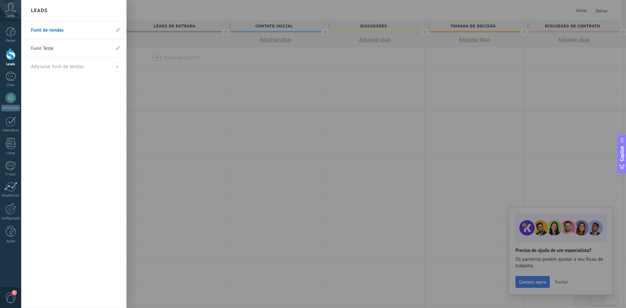
click at [47, 46] on link "Funil Teste" at bounding box center [70, 48] width 79 height 18
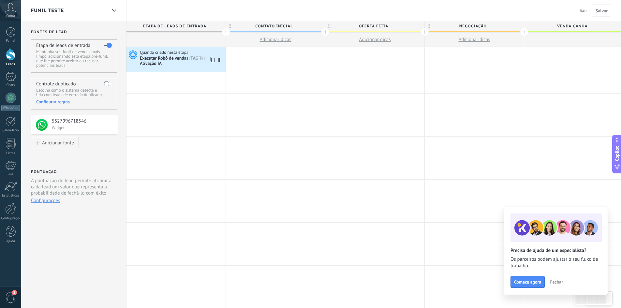
click at [167, 55] on span "Quando criado nesta etapa" at bounding box center [165, 53] width 50 height 6
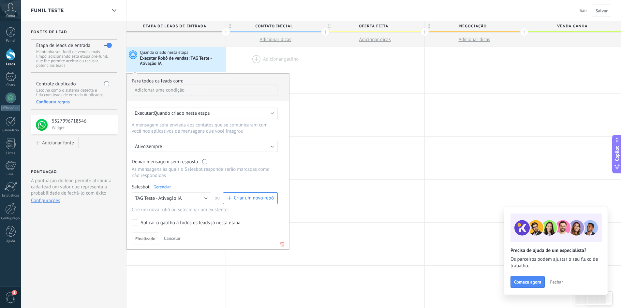
click at [254, 60] on div at bounding box center [275, 59] width 99 height 25
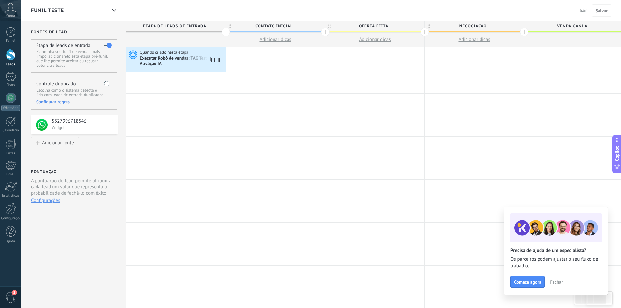
click at [180, 58] on div "Executar Robô de vendas: TAG Teste - Ativação IA" at bounding box center [182, 61] width 84 height 11
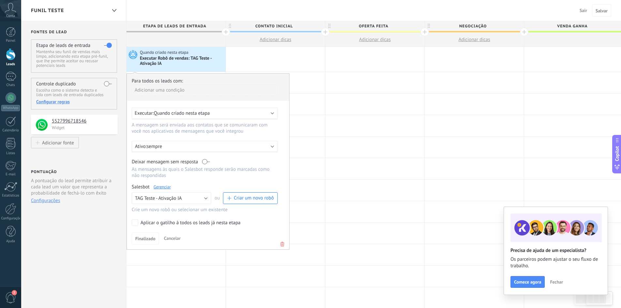
click at [152, 112] on span "Executar:" at bounding box center [144, 113] width 19 height 6
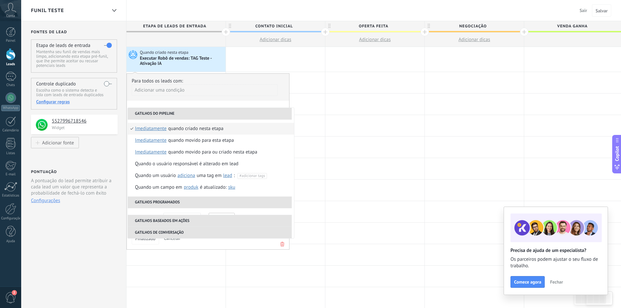
click at [193, 128] on div "Quando criado nesta etapa" at bounding box center [195, 129] width 55 height 12
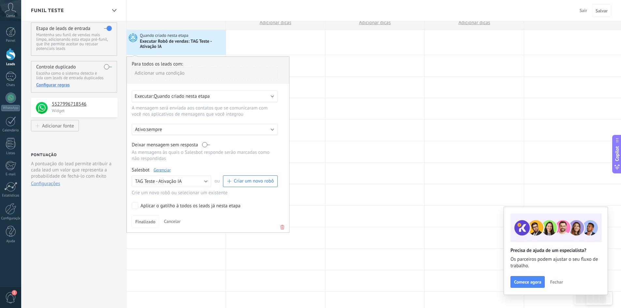
scroll to position [33, 0]
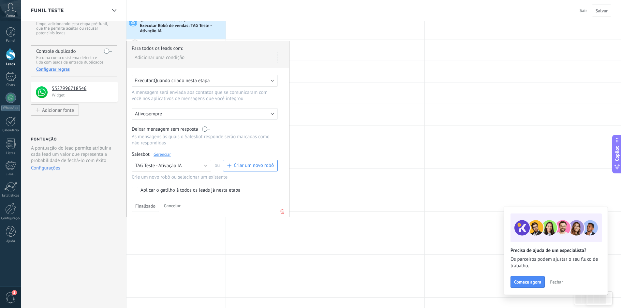
click at [184, 165] on button "TAG Teste - Ativação IA" at bounding box center [172, 166] width 80 height 12
click at [181, 175] on span "TAG Teste - Ativação IA" at bounding box center [168, 177] width 81 height 6
click at [314, 142] on div at bounding box center [275, 135] width 99 height 21
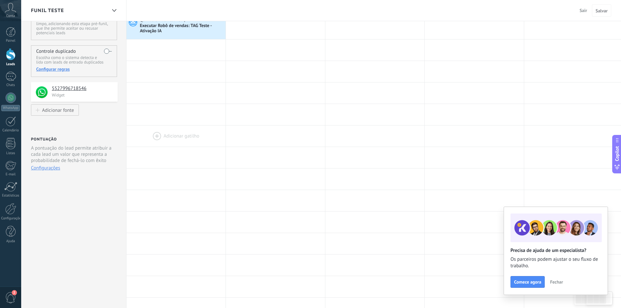
scroll to position [0, 0]
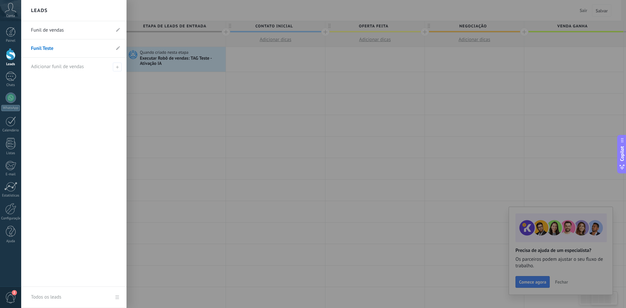
click at [9, 52] on div at bounding box center [11, 54] width 10 height 12
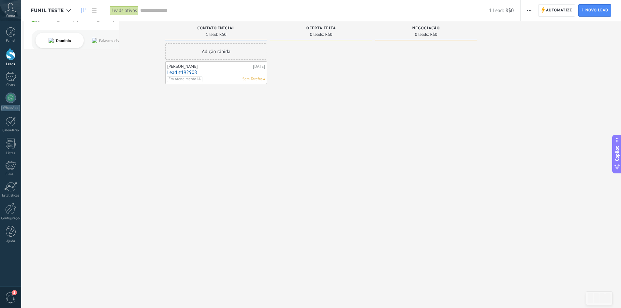
click at [530, 12] on span "button" at bounding box center [529, 10] width 4 height 12
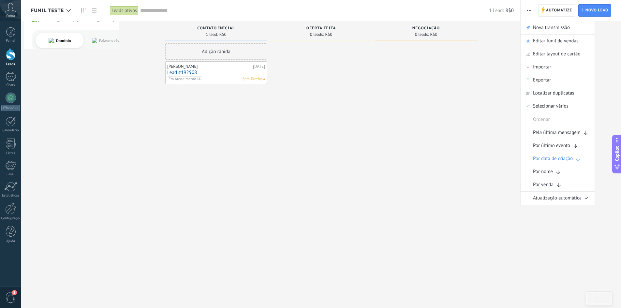
click at [381, 143] on div at bounding box center [426, 154] width 102 height 223
